Goal: Task Accomplishment & Management: Use online tool/utility

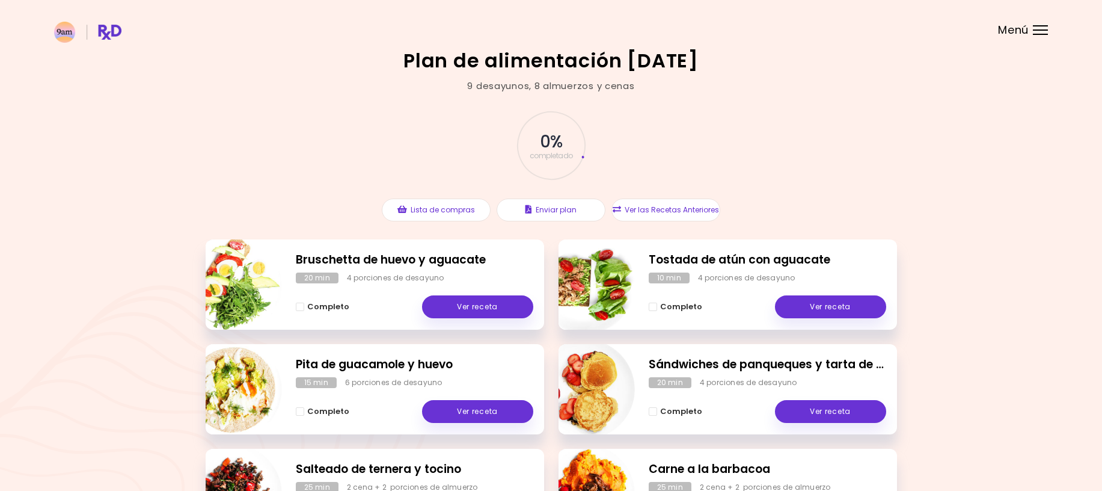
click at [532, 34] on span "Menú" at bounding box center [1013, 30] width 31 height 11
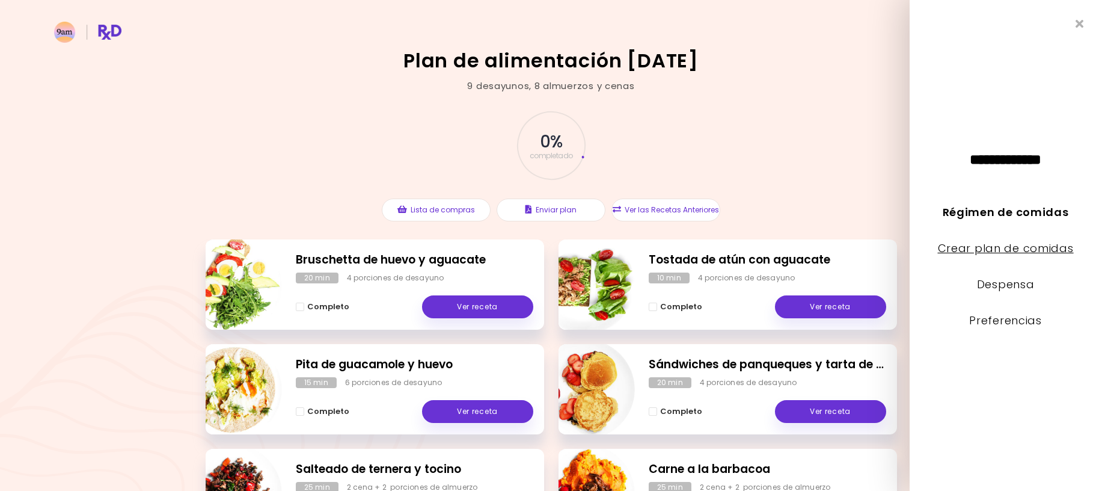
click at [532, 251] on link "Crear plan de comidas" at bounding box center [1006, 247] width 136 height 15
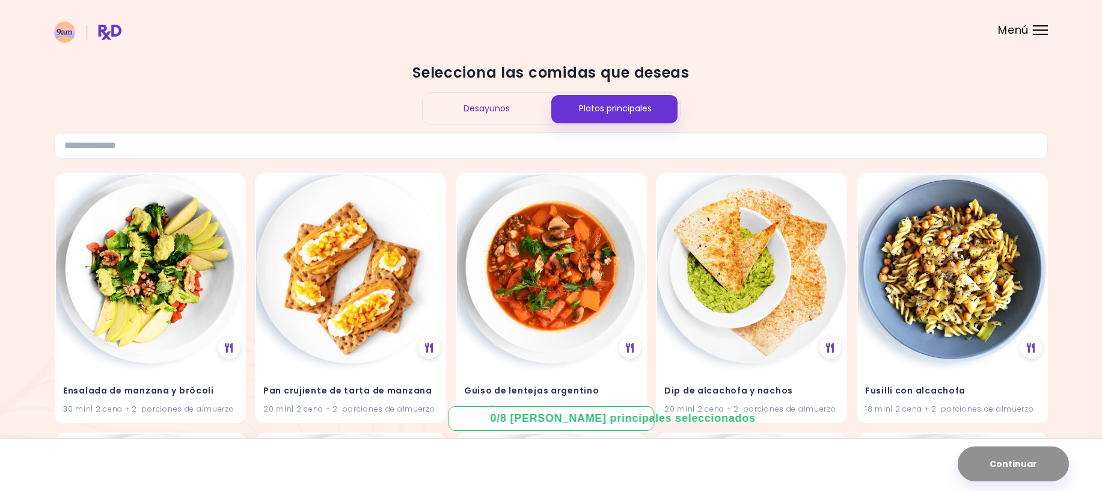
click at [532, 106] on div "Platos principales" at bounding box center [615, 109] width 129 height 32
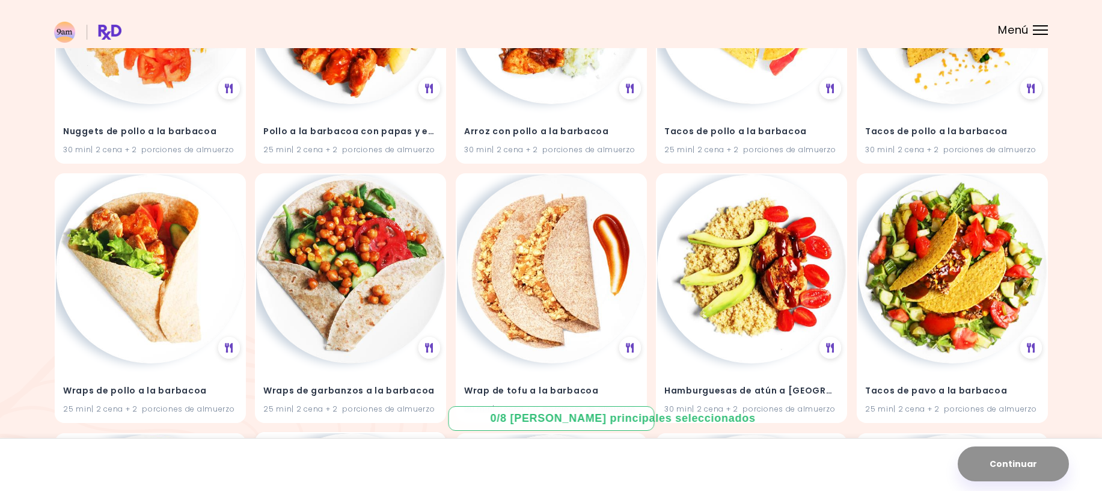
scroll to position [4403, 0]
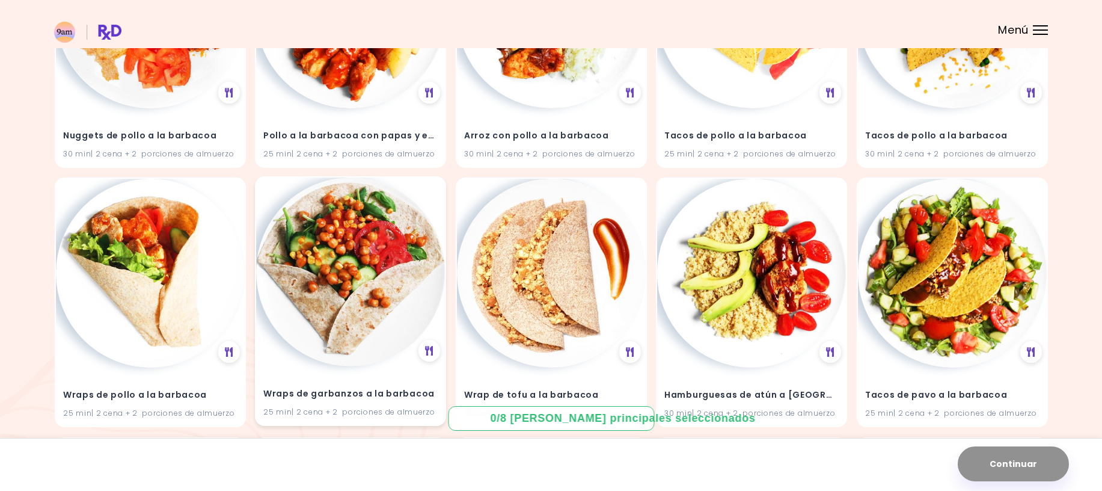
click at [338, 265] on img at bounding box center [350, 271] width 189 height 189
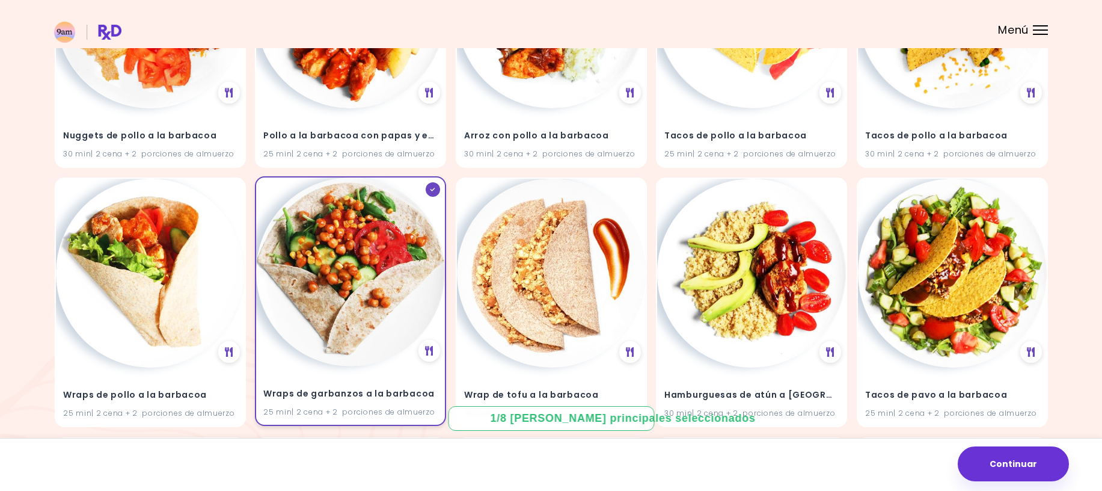
click at [381, 265] on img at bounding box center [350, 271] width 189 height 189
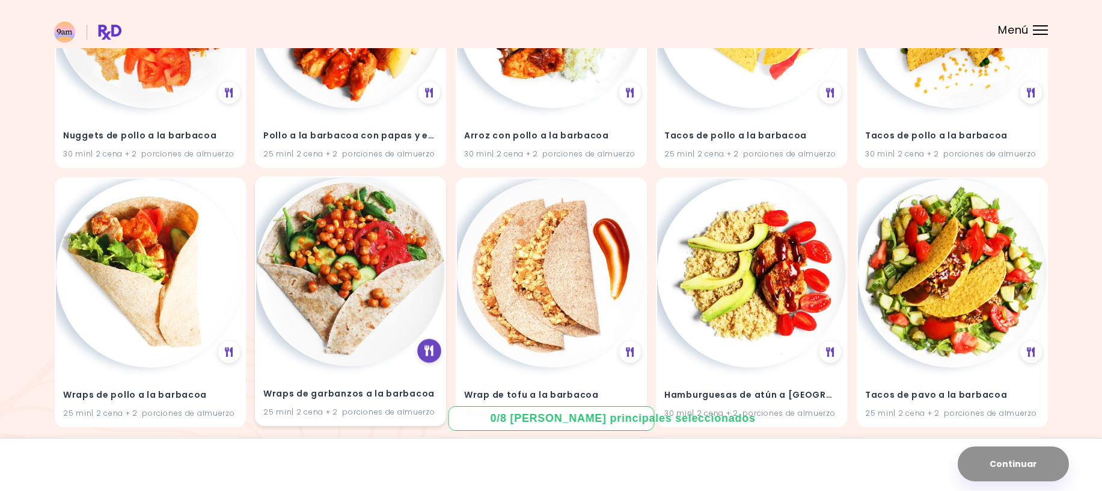
click at [429, 346] on icon at bounding box center [428, 350] width 9 height 11
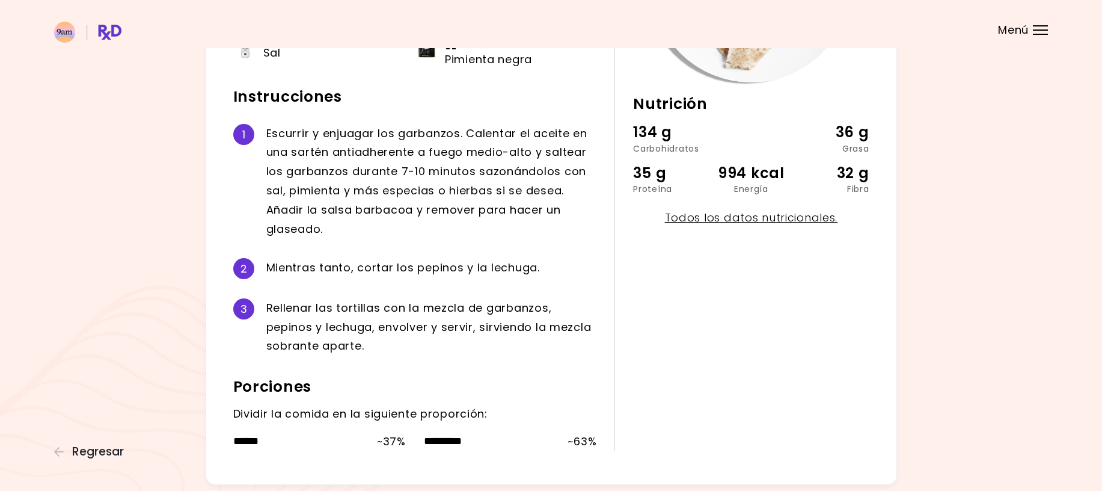
scroll to position [240, 0]
